Goal: Information Seeking & Learning: Learn about a topic

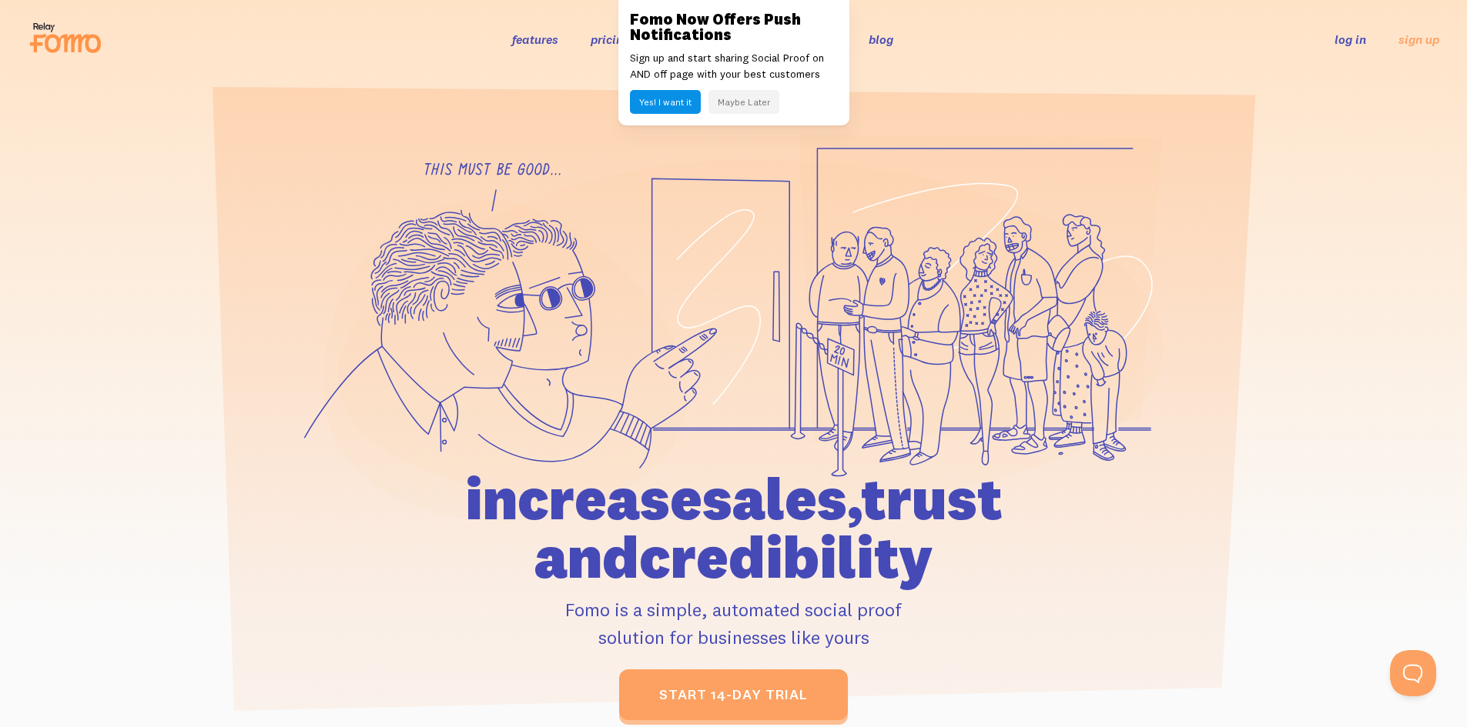
click at [734, 100] on button "Maybe Later" at bounding box center [743, 102] width 71 height 24
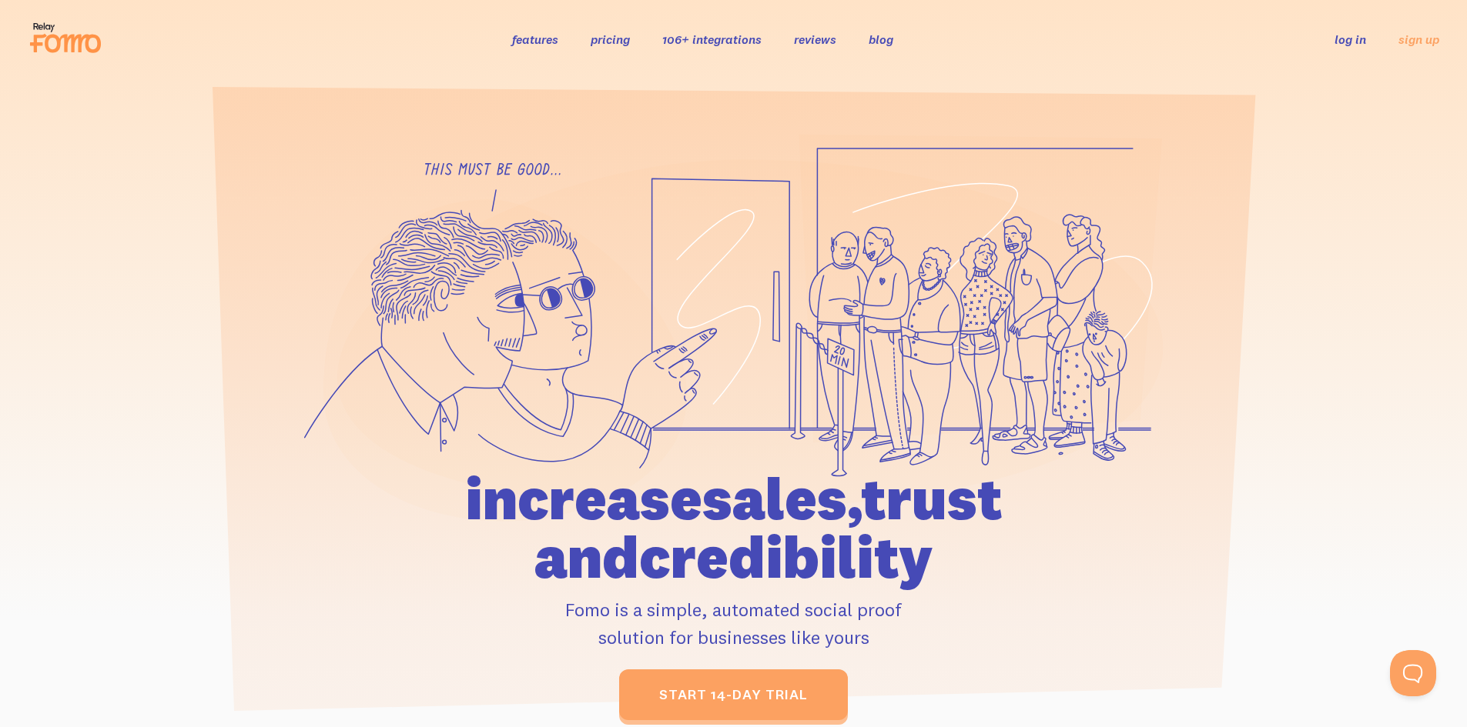
click at [529, 42] on link "features" at bounding box center [535, 39] width 46 height 15
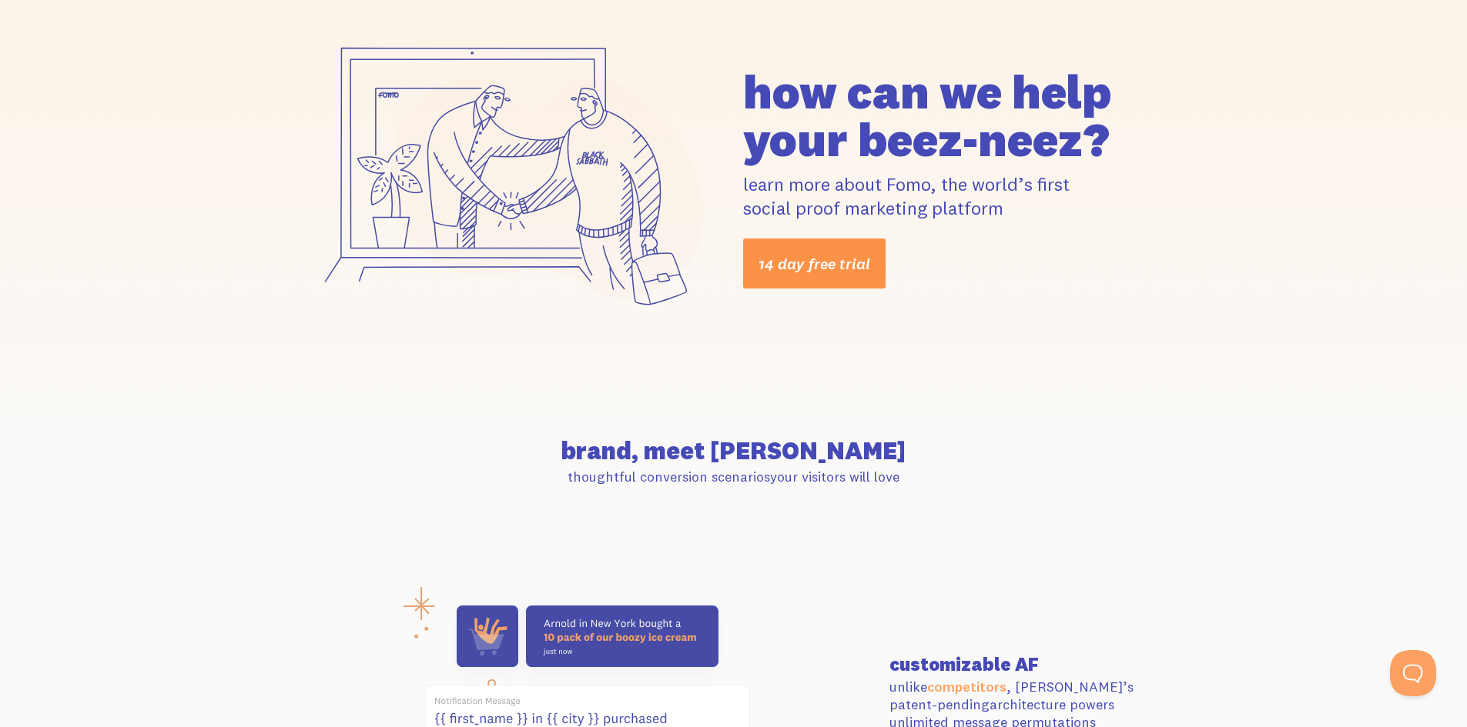
scroll to position [154, 0]
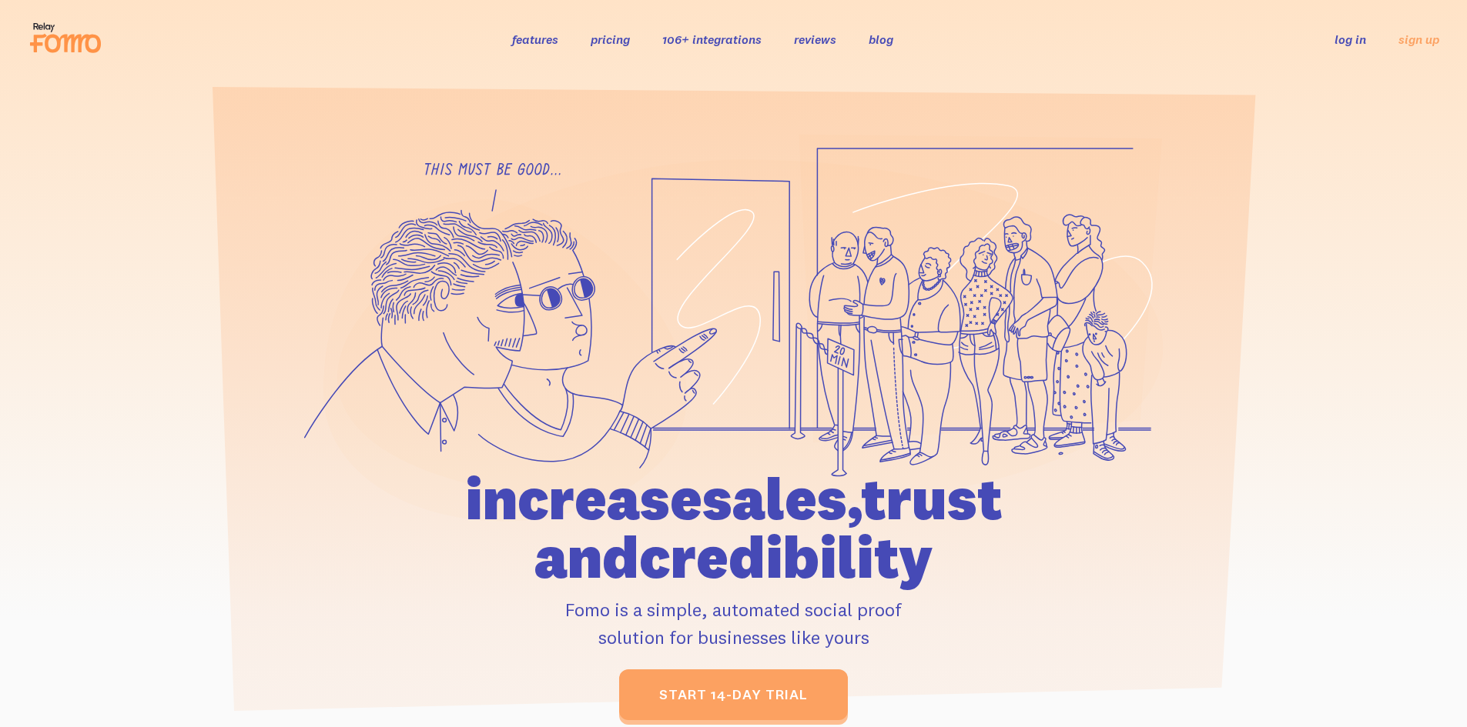
click at [1349, 40] on link "log in" at bounding box center [1350, 39] width 32 height 15
click at [708, 44] on link "106+ integrations" at bounding box center [711, 39] width 99 height 15
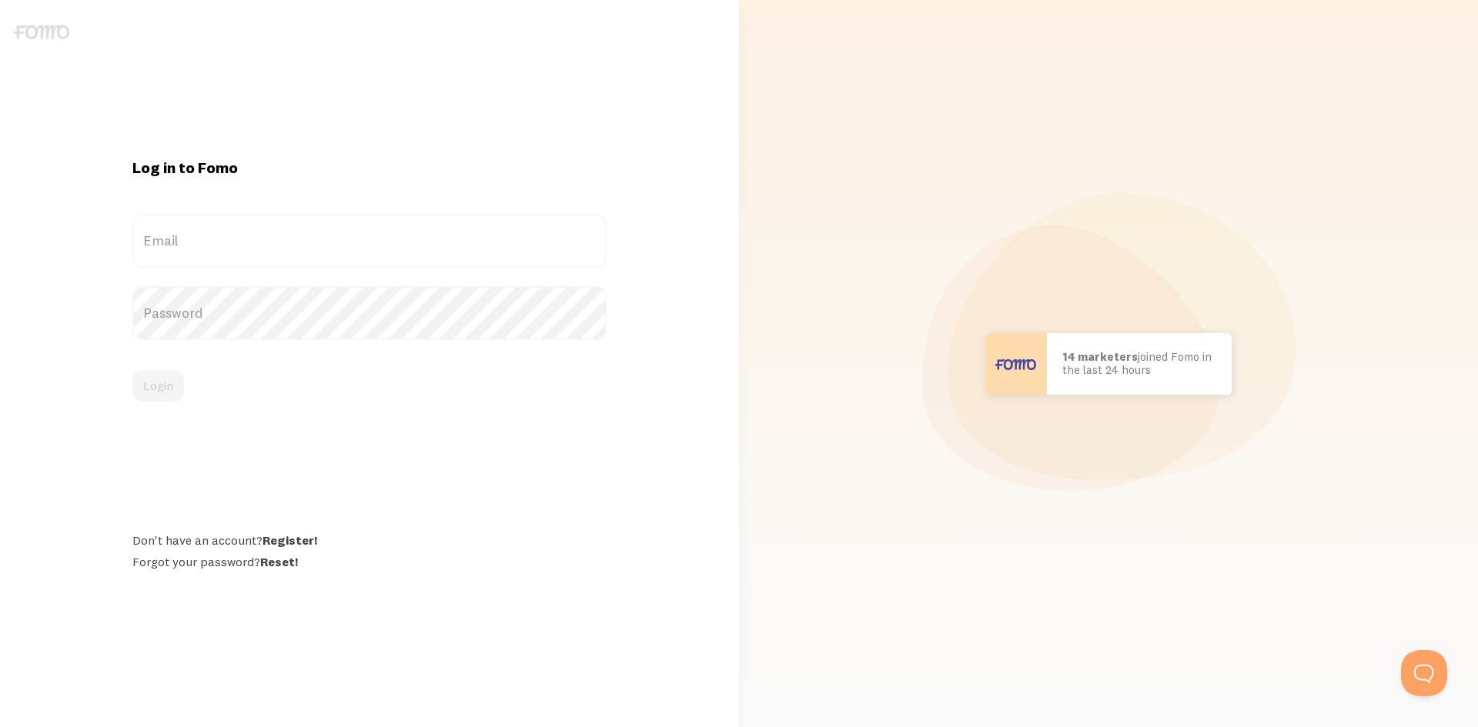
click at [360, 253] on label "Email" at bounding box center [369, 241] width 474 height 54
click at [360, 253] on input "Email" at bounding box center [369, 241] width 474 height 54
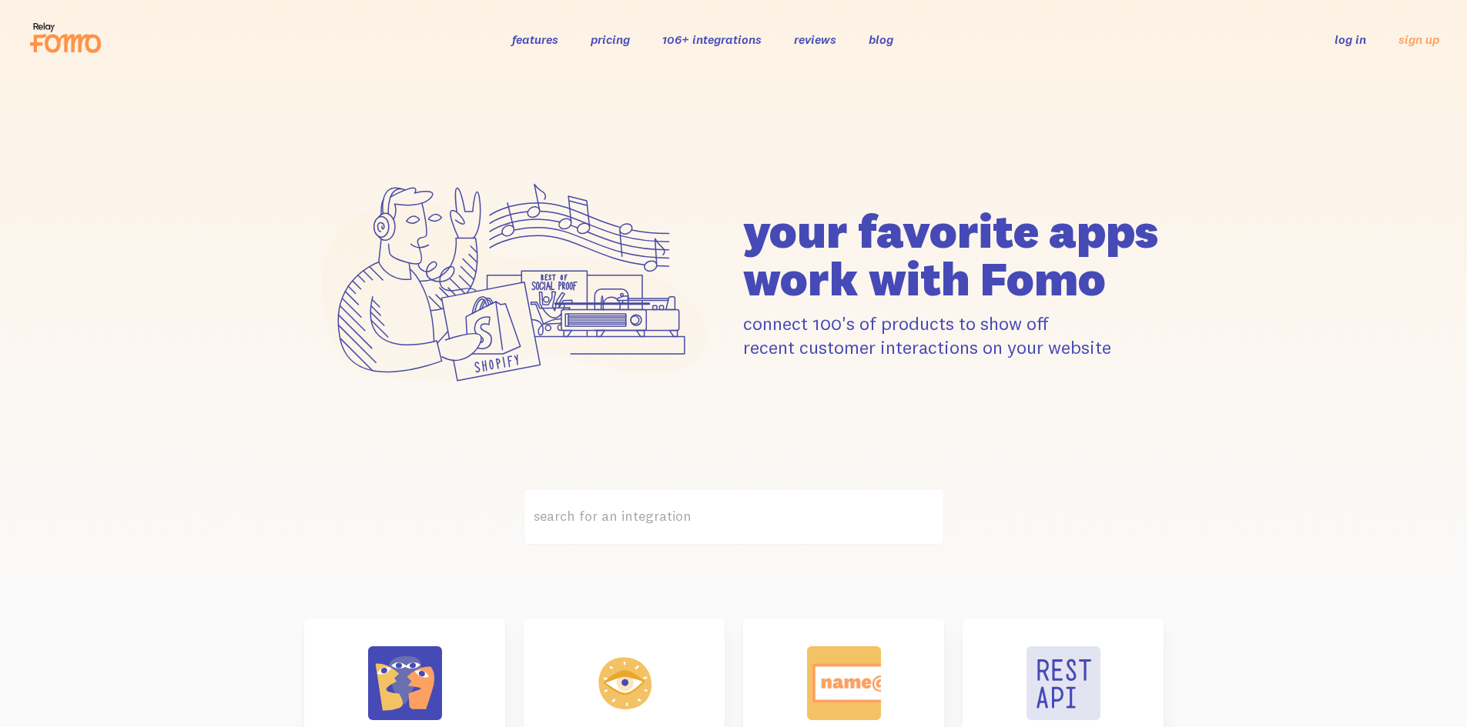
click at [541, 42] on link "features" at bounding box center [535, 39] width 46 height 15
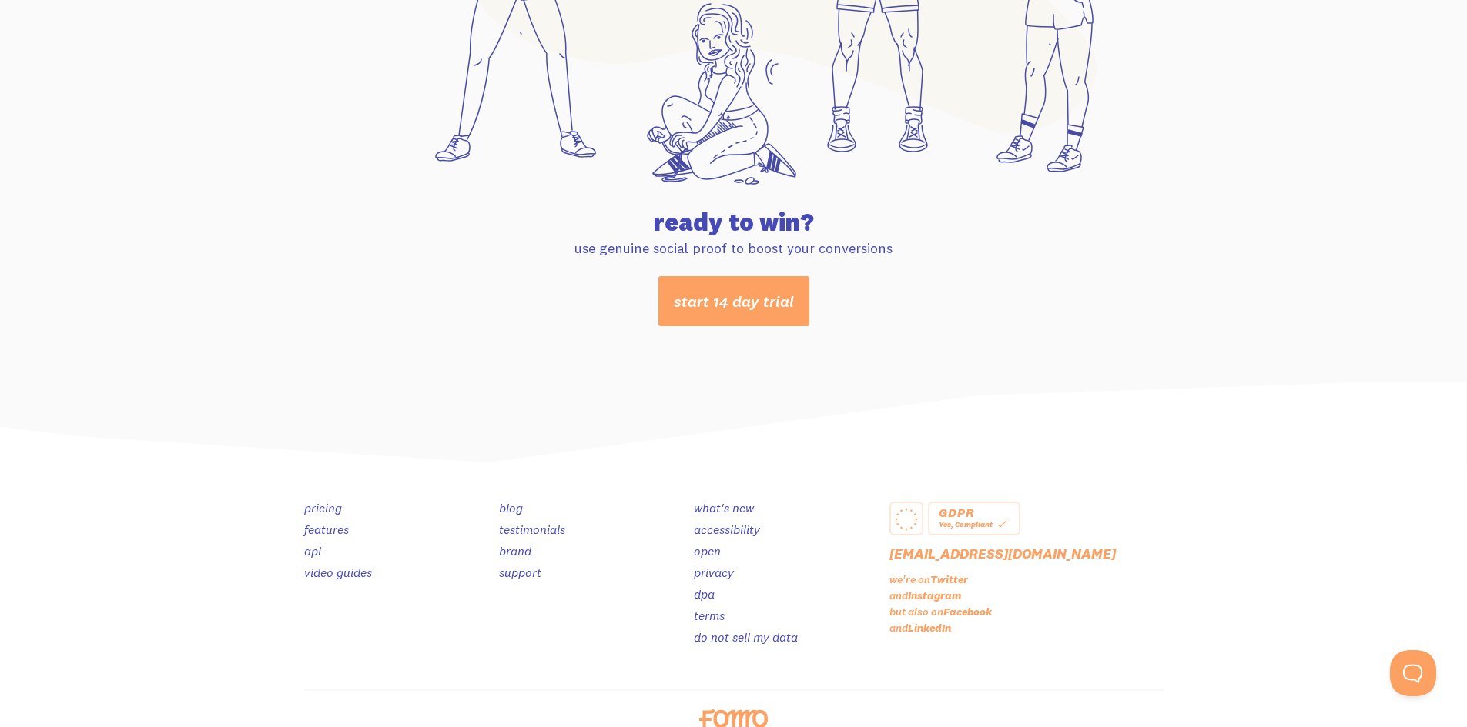
scroll to position [8072, 0]
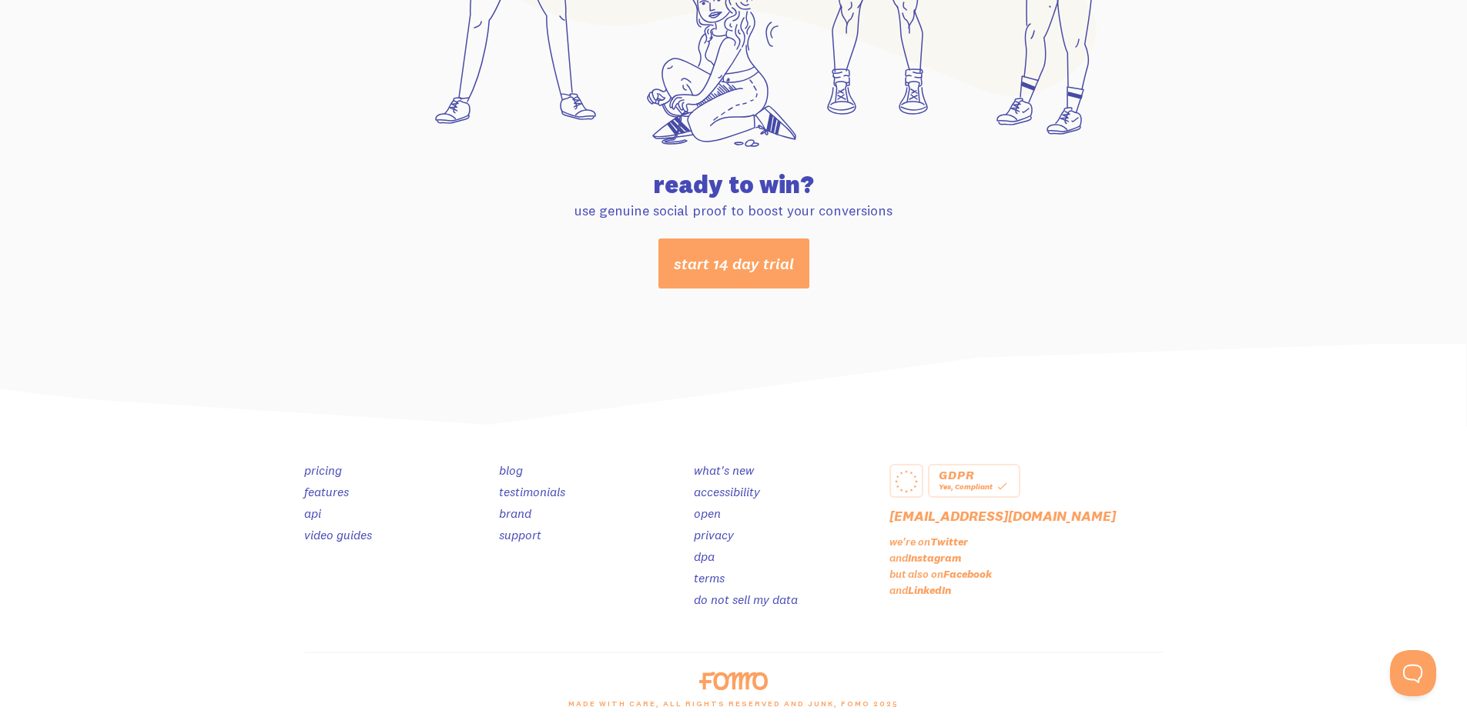
click at [316, 510] on link "api" at bounding box center [312, 513] width 17 height 15
